Goal: Task Accomplishment & Management: Complete application form

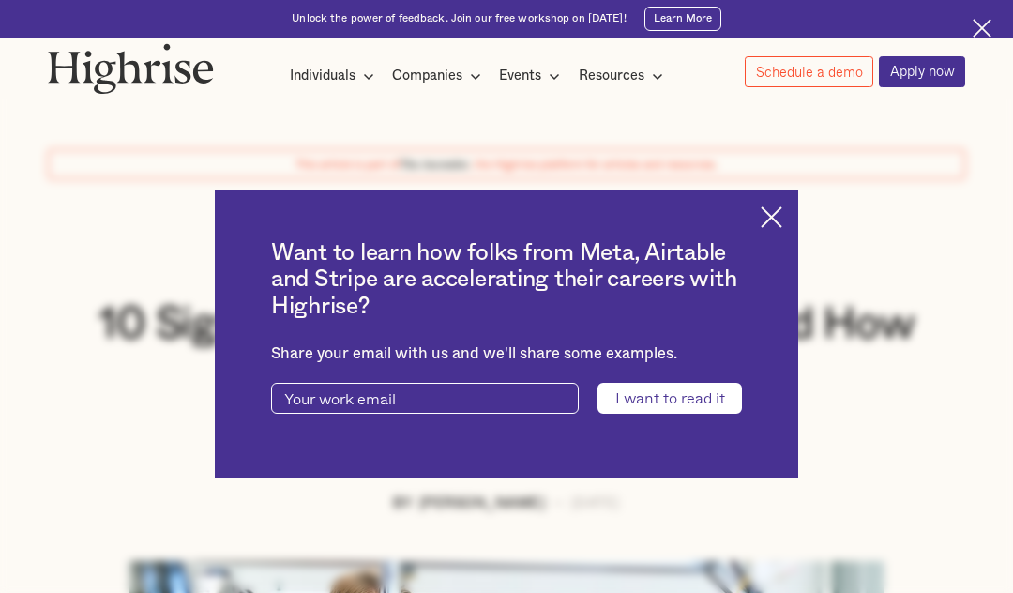
click at [771, 228] on img at bounding box center [771, 217] width 22 height 22
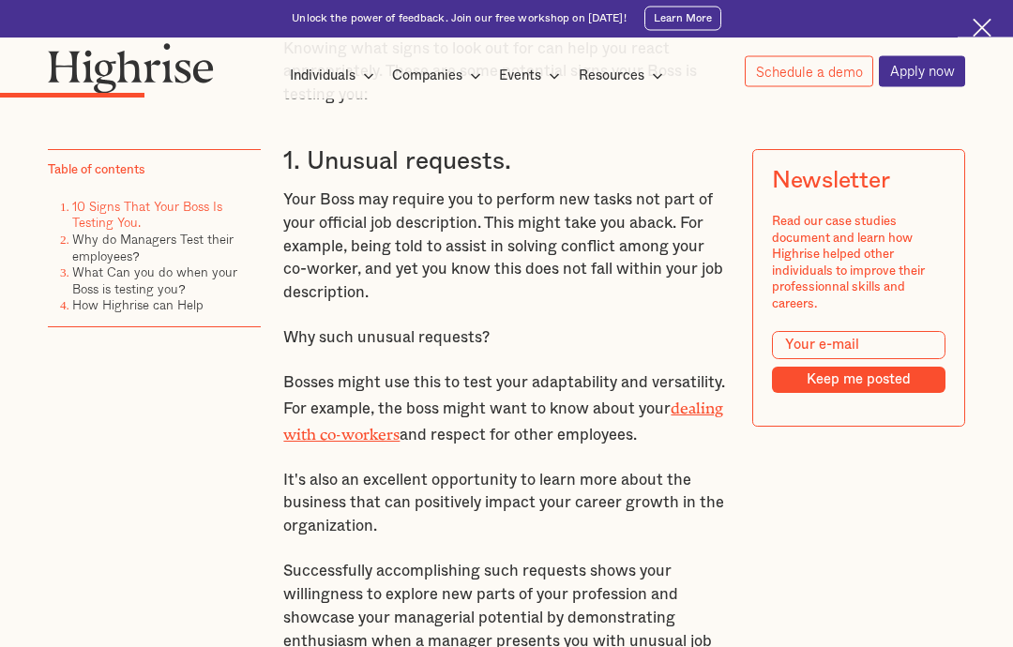
scroll to position [2015, 0]
click at [449, 470] on p "It's also an excellent opportunity to learn more about the business that can po…" at bounding box center [505, 504] width 445 height 69
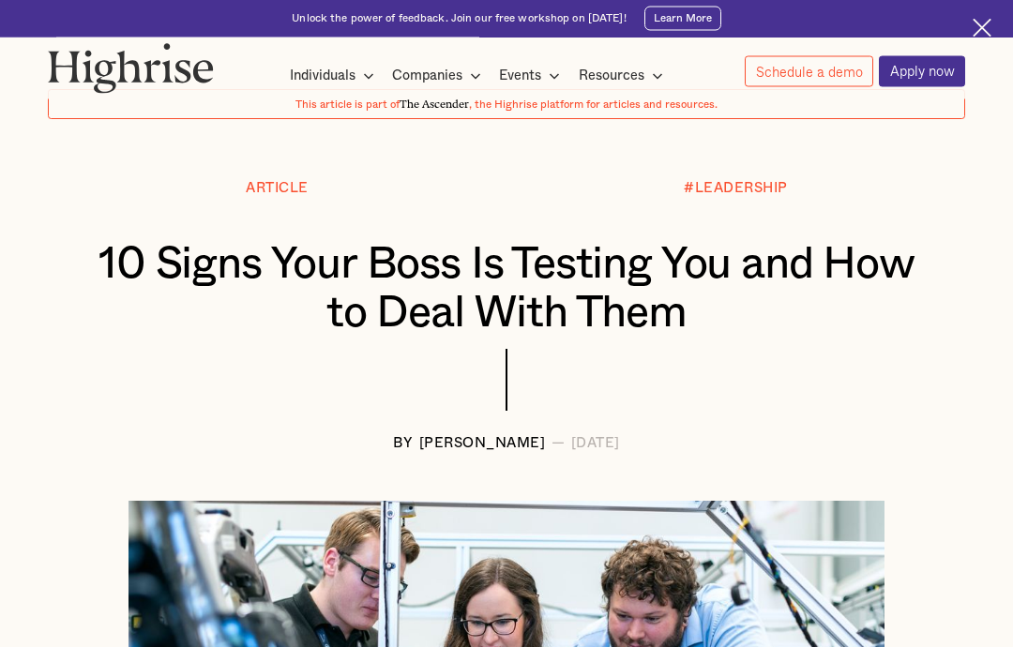
scroll to position [0, 0]
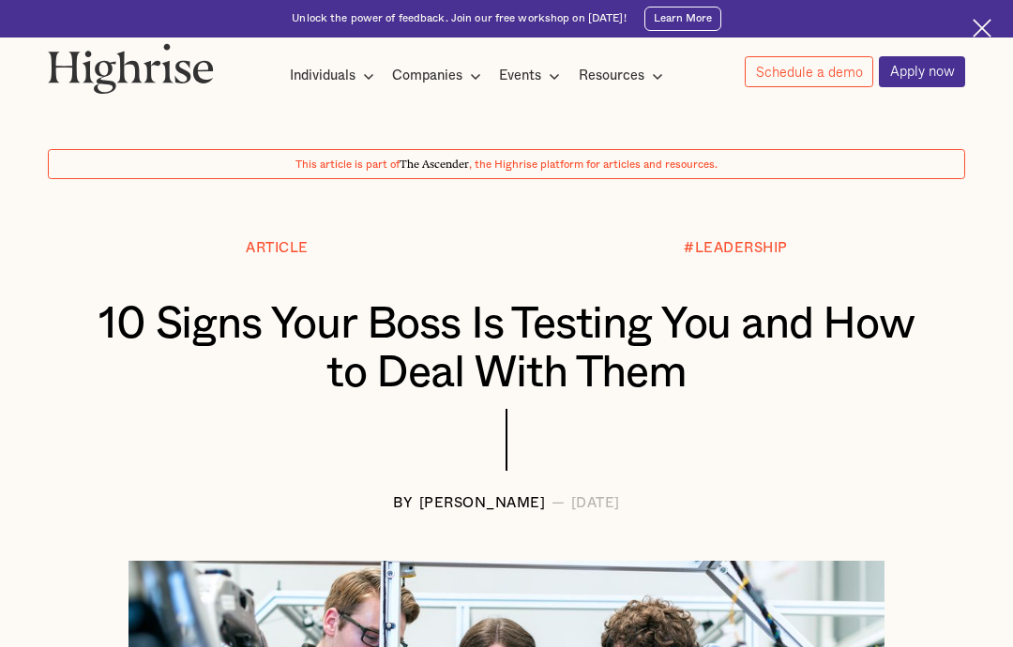
click at [357, 73] on icon at bounding box center [368, 76] width 23 height 23
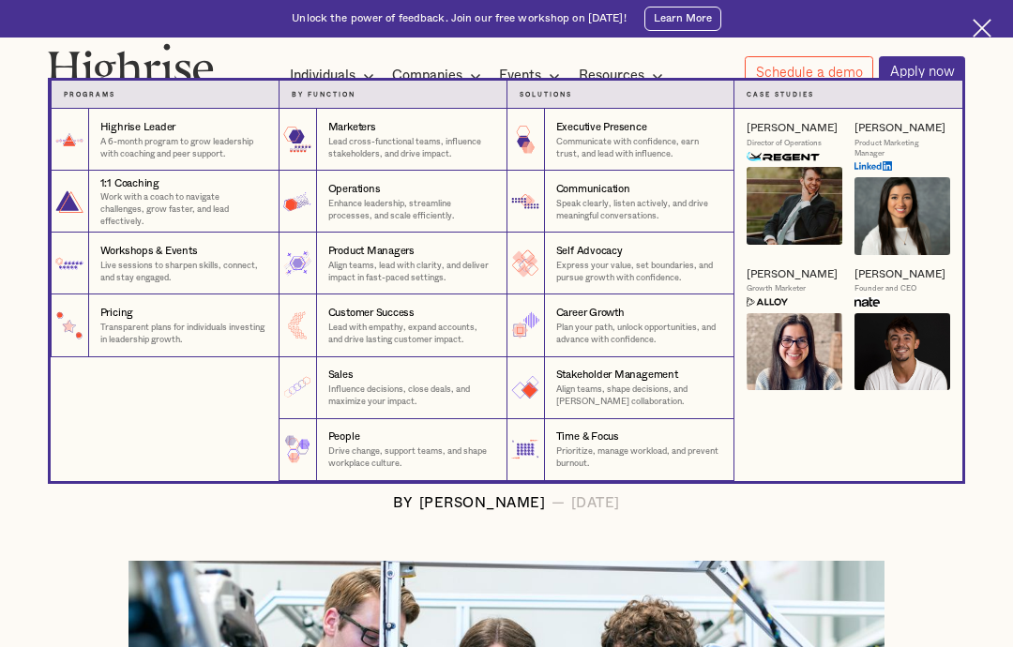
click at [974, 37] on img at bounding box center [981, 28] width 19 height 19
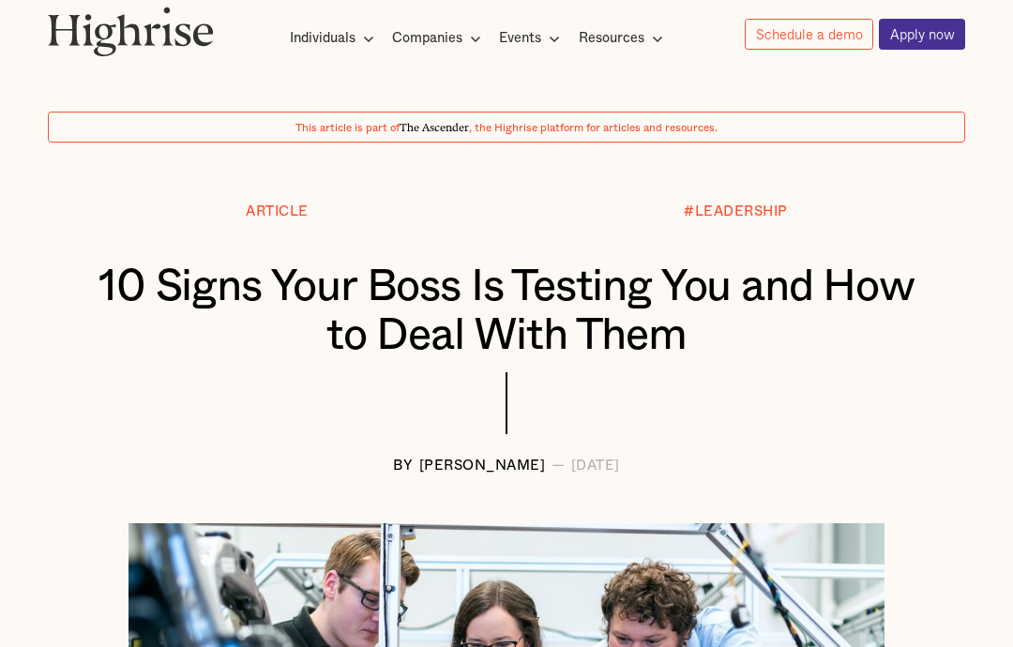
click at [447, 39] on div "Companies" at bounding box center [427, 38] width 70 height 23
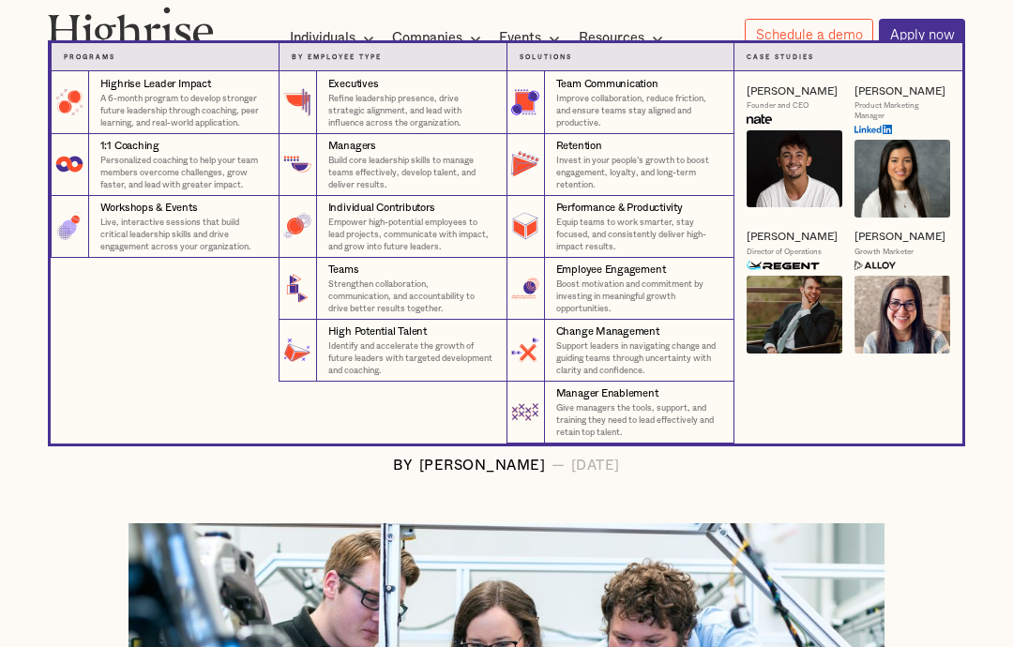
click at [905, 42] on link "Apply now" at bounding box center [922, 34] width 86 height 31
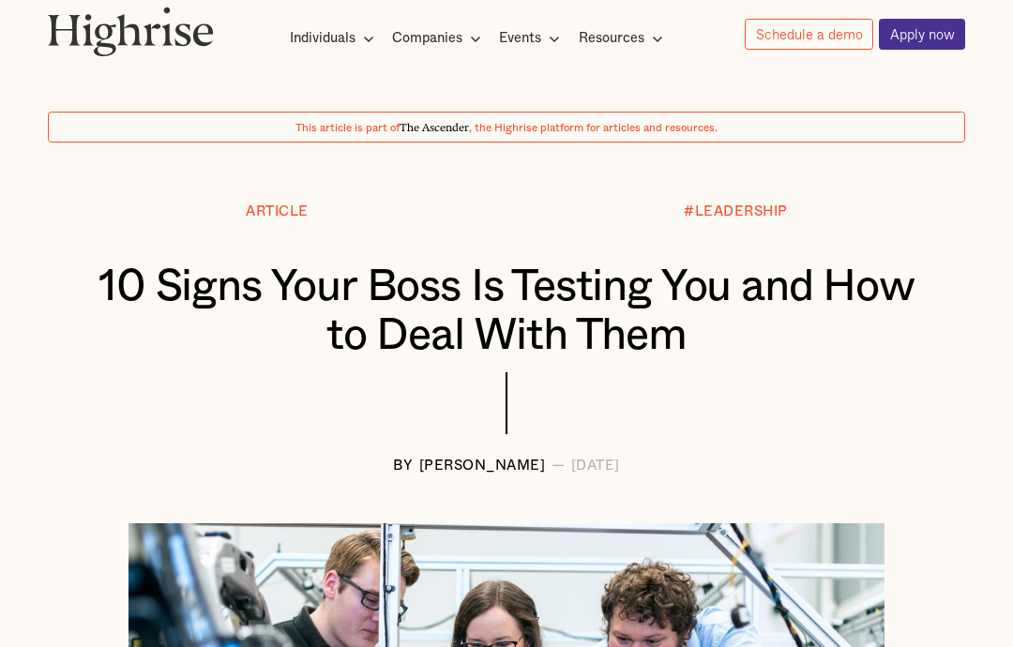
click at [919, 26] on link "Apply now" at bounding box center [922, 34] width 86 height 31
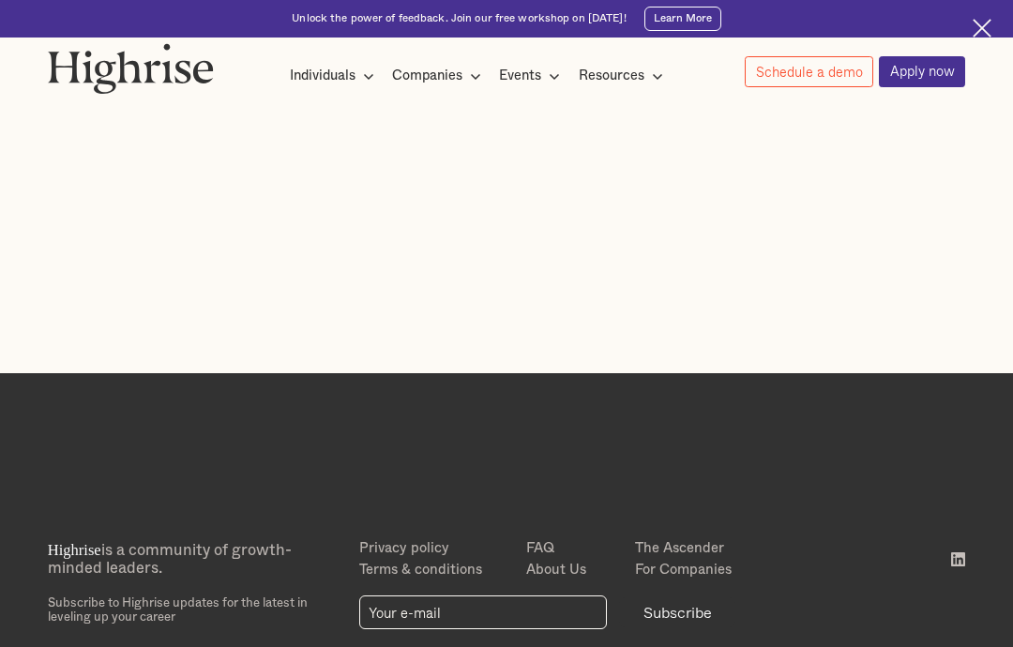
scroll to position [273, 0]
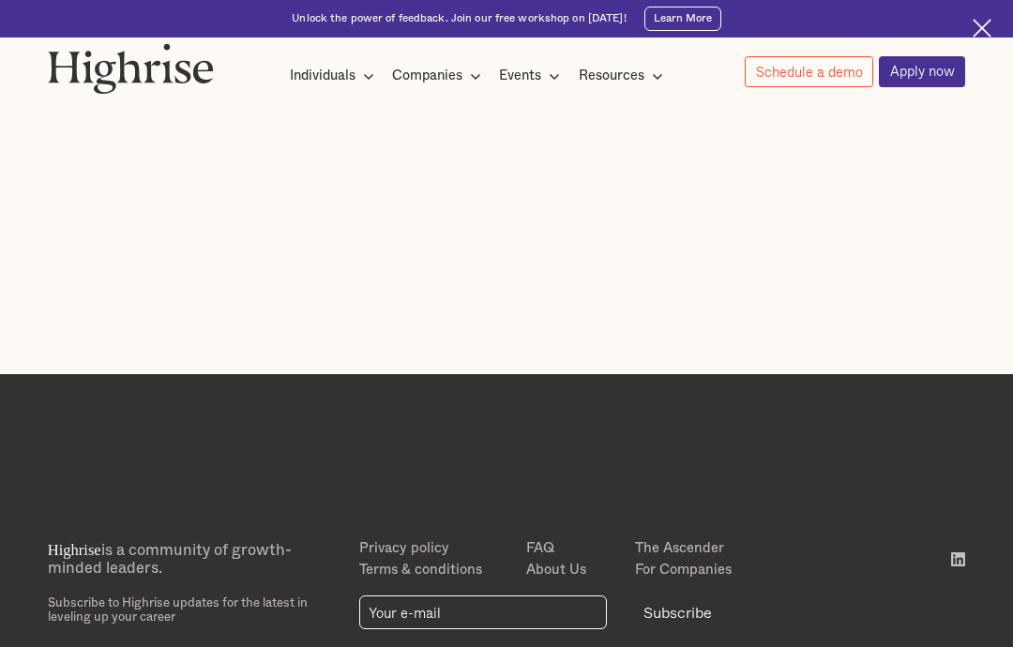
click at [823, 57] on link "Schedule a demo" at bounding box center [808, 71] width 128 height 31
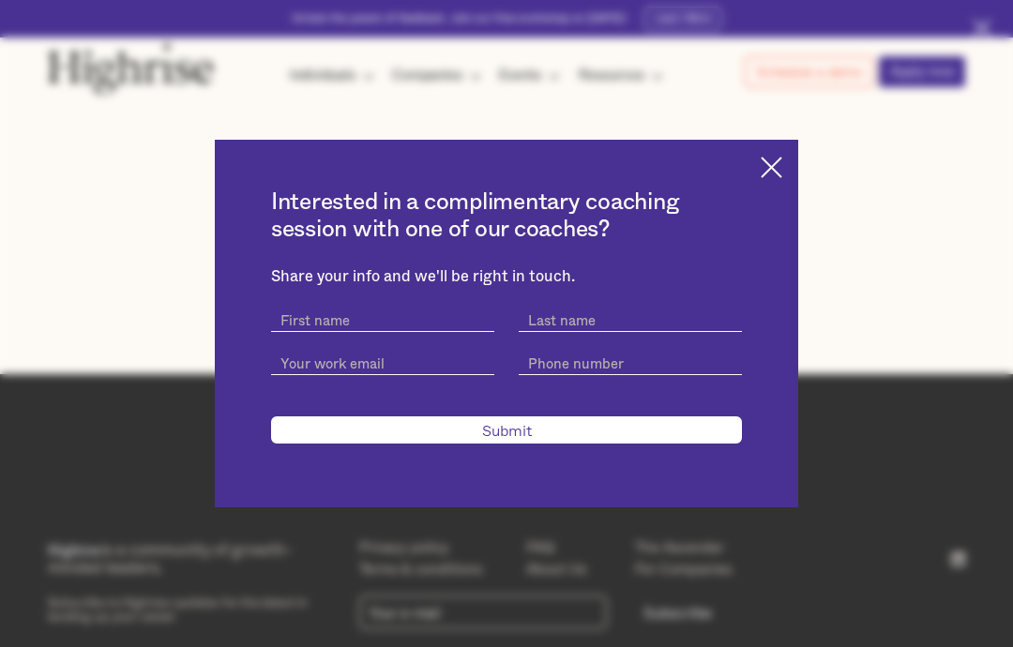
click at [770, 178] on img at bounding box center [771, 168] width 22 height 22
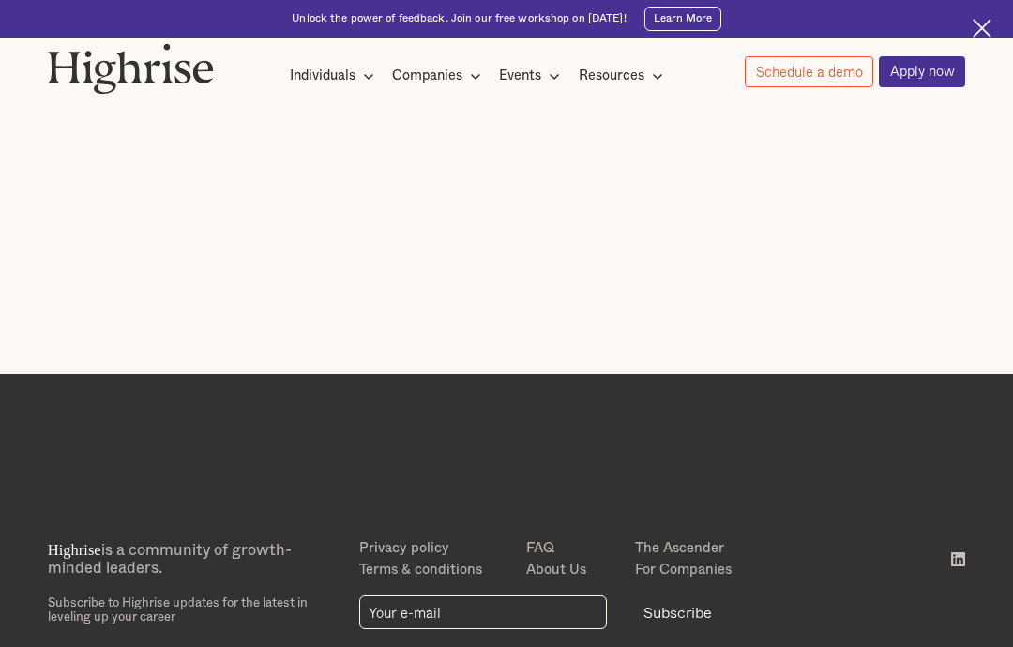
click at [645, 77] on div "Resources" at bounding box center [623, 76] width 90 height 23
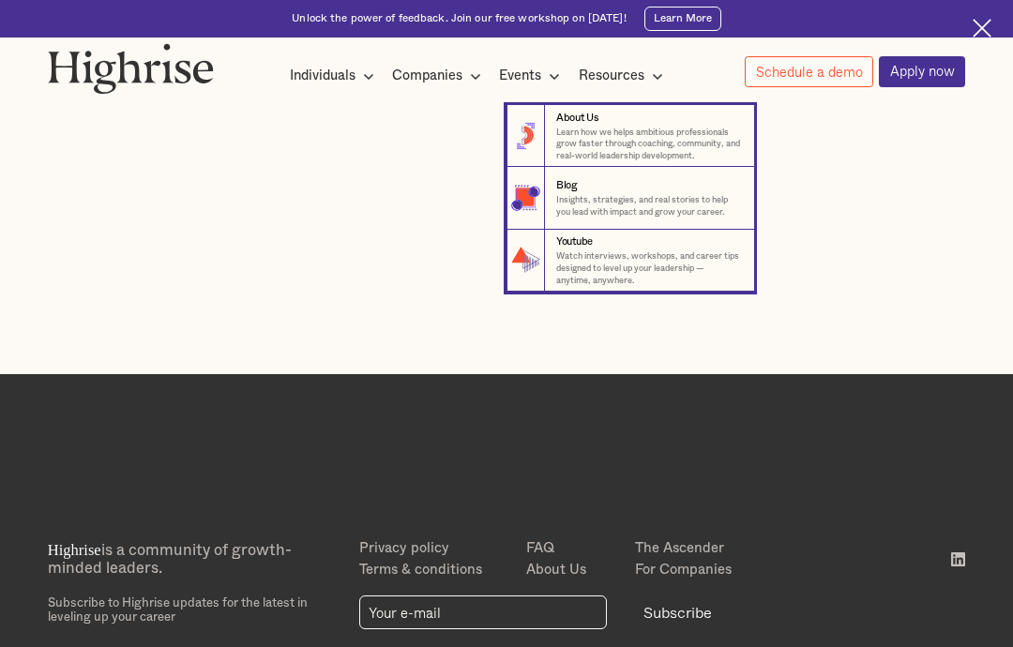
click at [630, 147] on p "Learn how we helps ambitious professionals grow faster through coaching, commun…" at bounding box center [649, 146] width 186 height 37
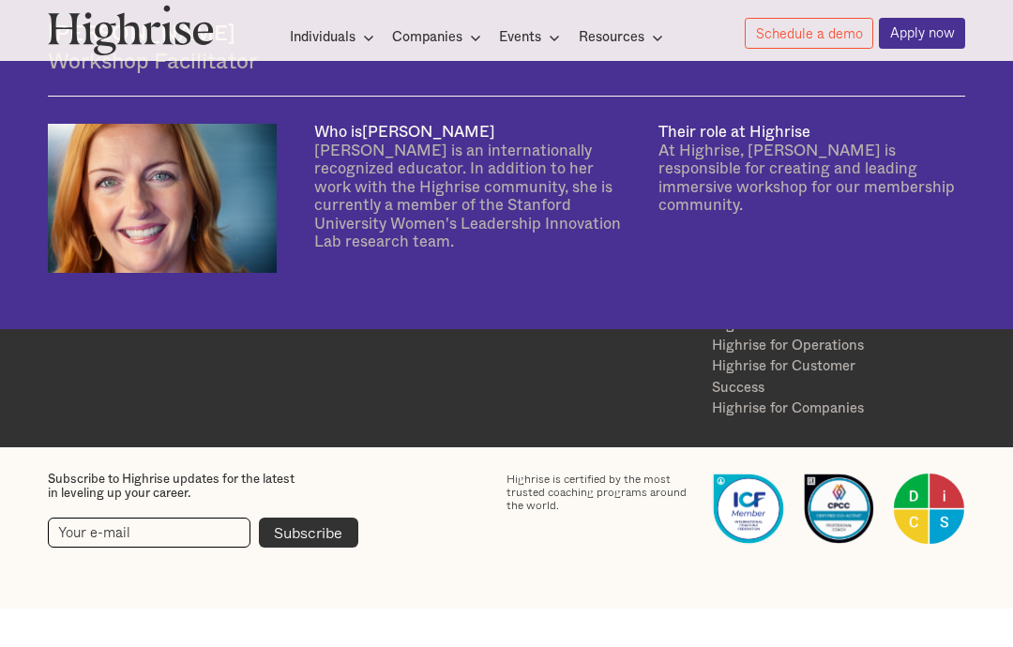
scroll to position [3222, 0]
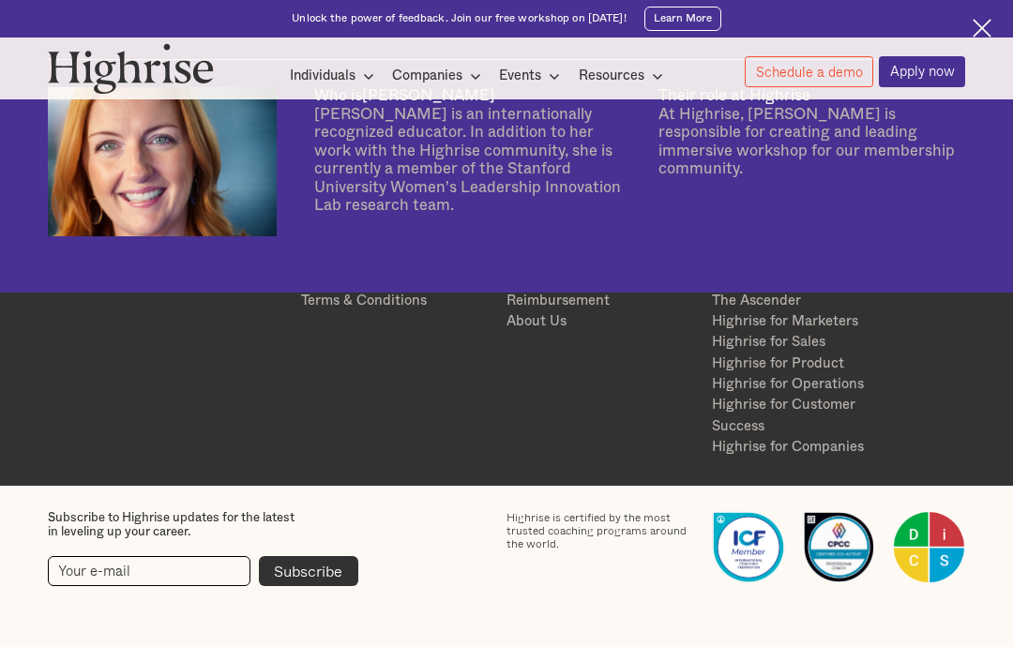
click at [340, 72] on div "Individuals" at bounding box center [323, 76] width 66 height 23
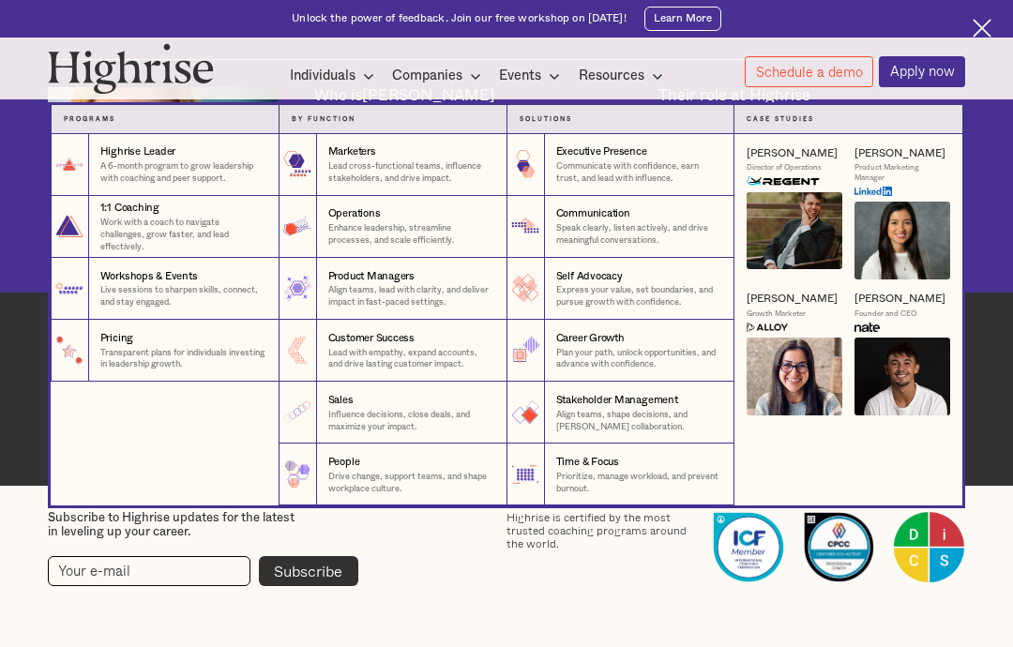
click at [979, 33] on img at bounding box center [981, 28] width 19 height 19
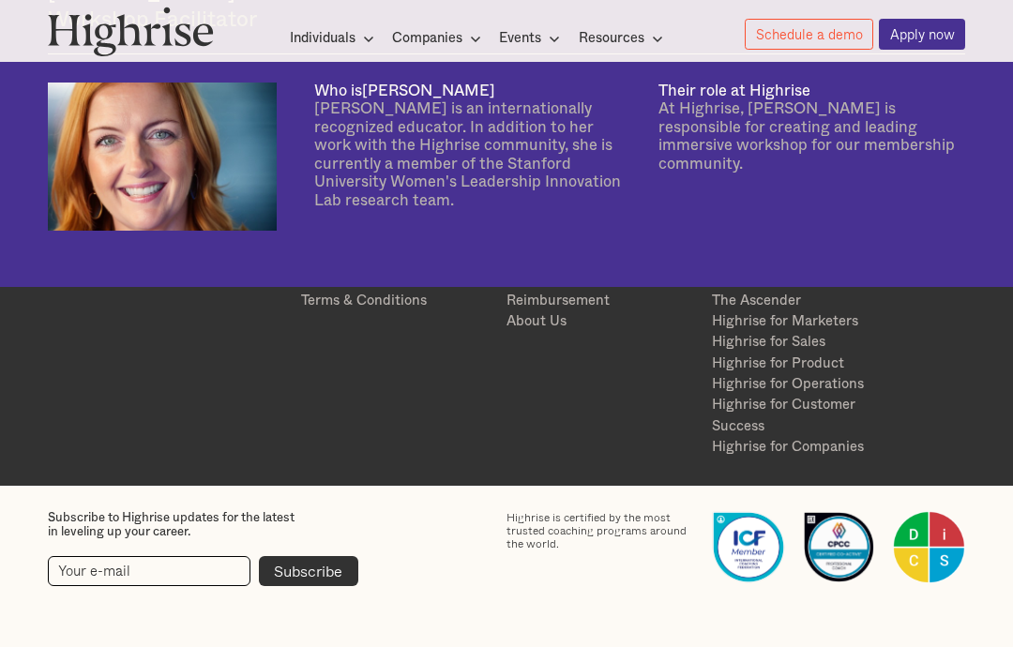
scroll to position [3185, 0]
